Goal: Navigation & Orientation: Find specific page/section

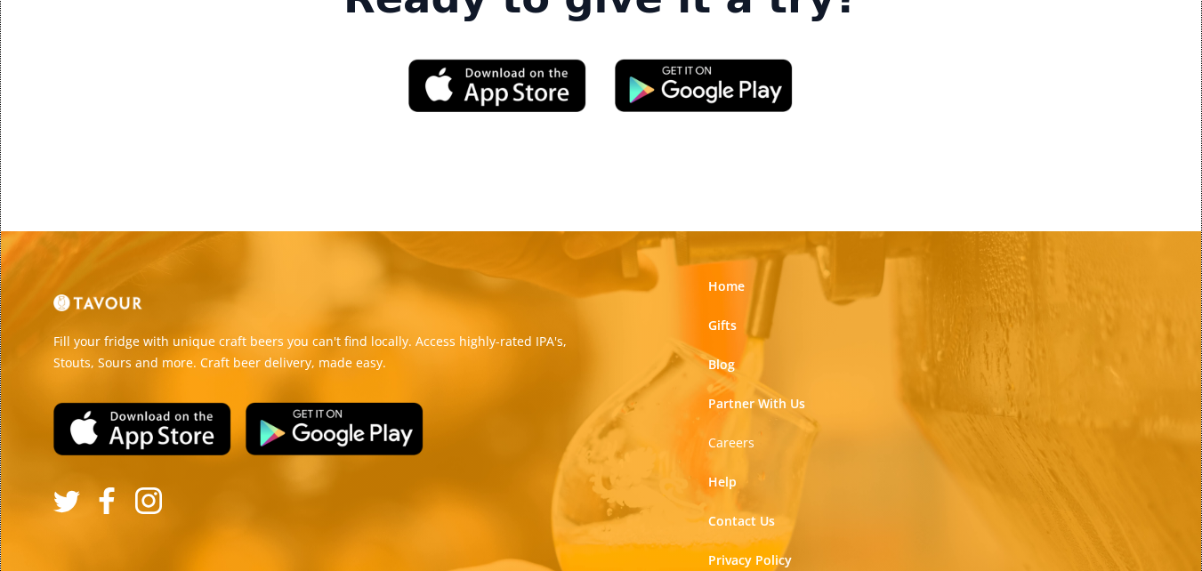
scroll to position [2796, 0]
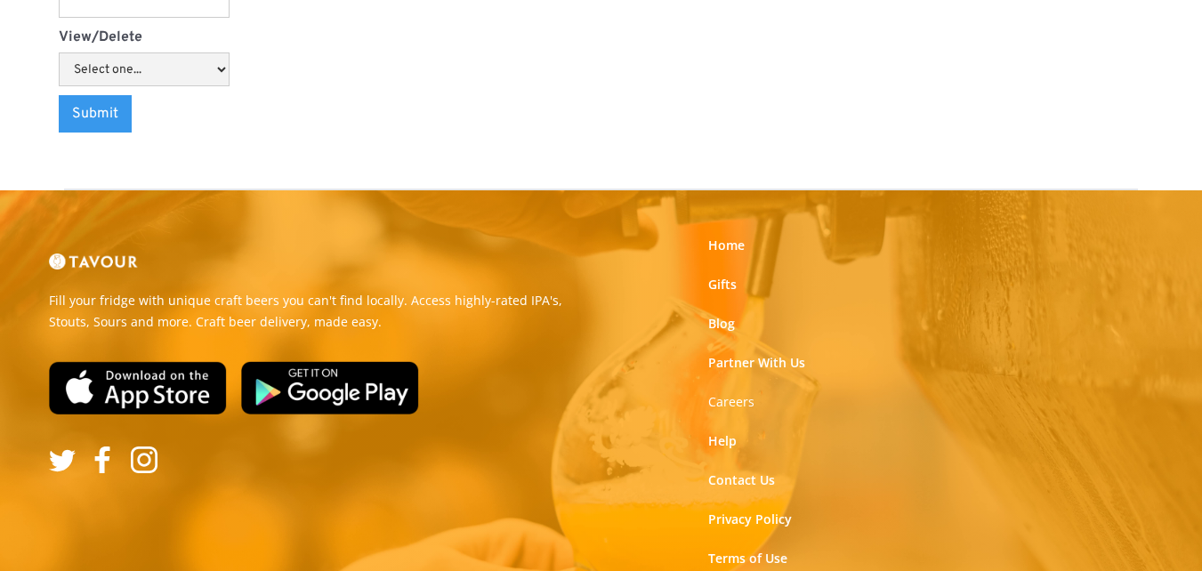
scroll to position [2451, 0]
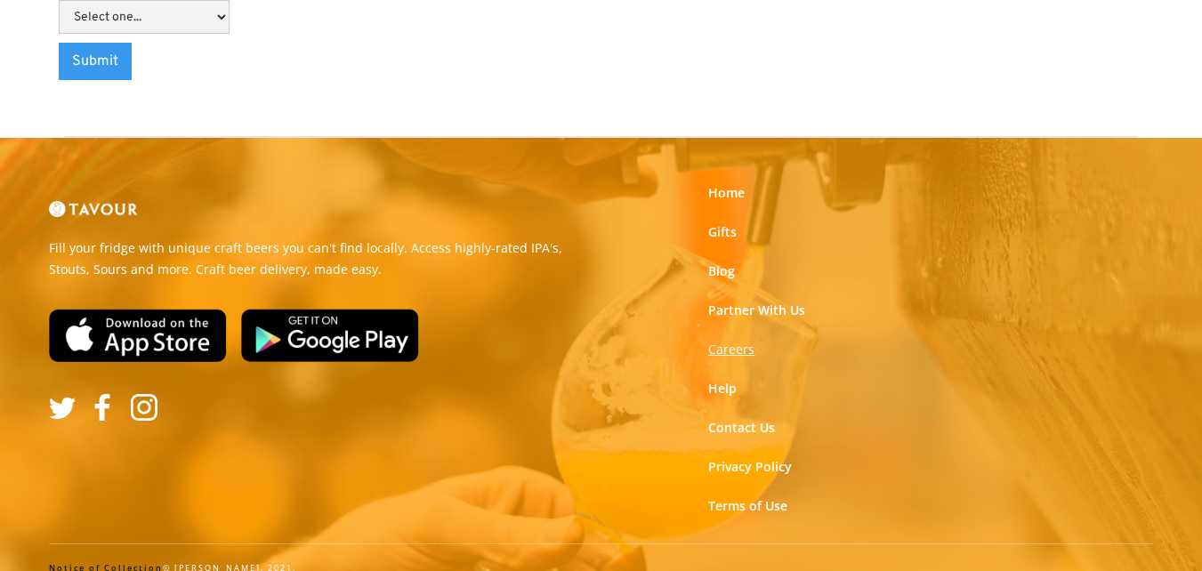
click at [713, 341] on strong "Careers" at bounding box center [731, 349] width 46 height 17
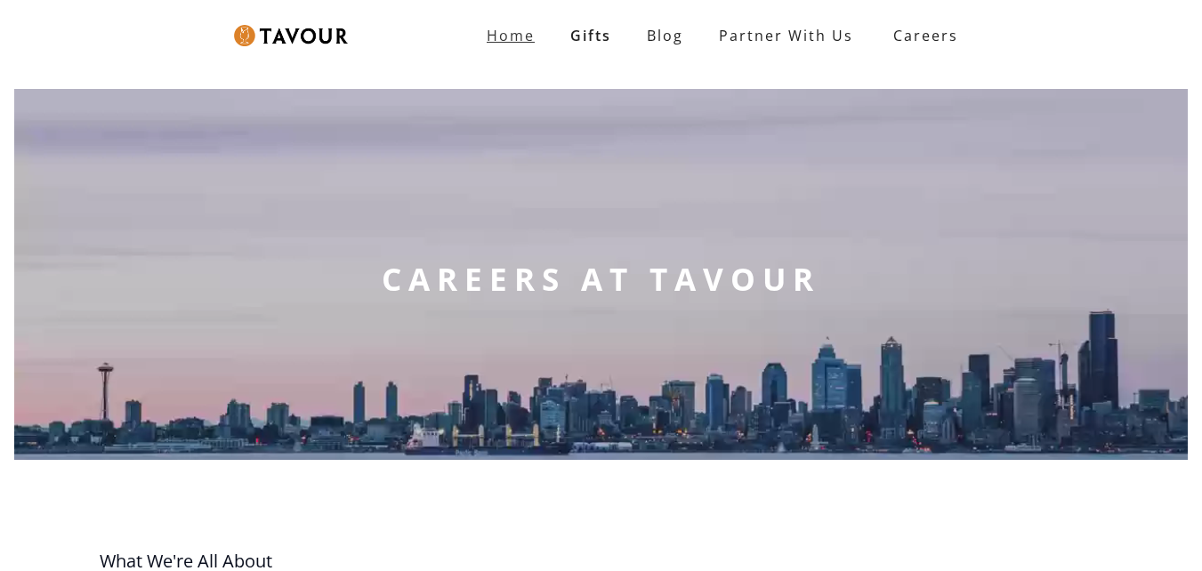
click at [487, 37] on link "Home" at bounding box center [511, 36] width 84 height 36
